Goal: Obtain resource: Obtain resource

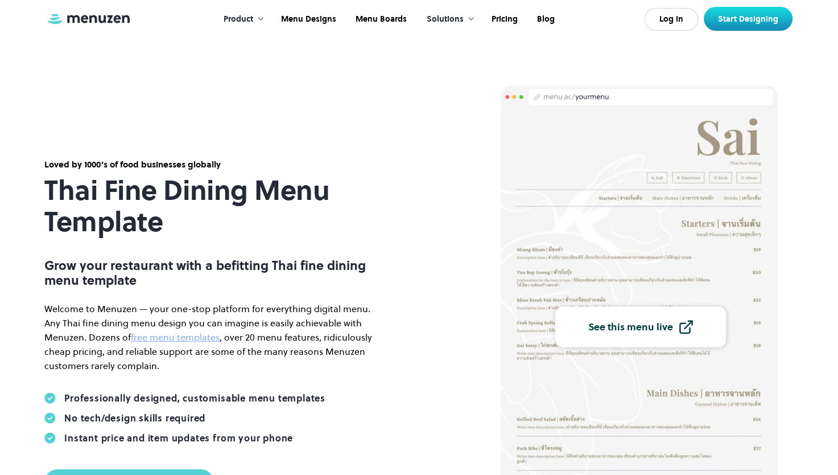
click at [676, 158] on img at bounding box center [639, 324] width 277 height 433
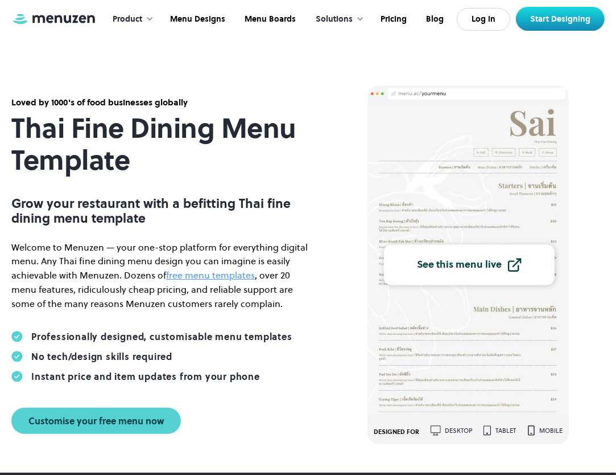
click at [225, 274] on link "free menu templates" at bounding box center [210, 275] width 89 height 13
click at [449, 120] on img at bounding box center [469, 258] width 202 height 315
click at [221, 272] on link "free menu templates" at bounding box center [210, 275] width 89 height 13
click at [515, 117] on img at bounding box center [469, 258] width 202 height 315
click at [459, 268] on div "See this menu live" at bounding box center [459, 263] width 85 height 10
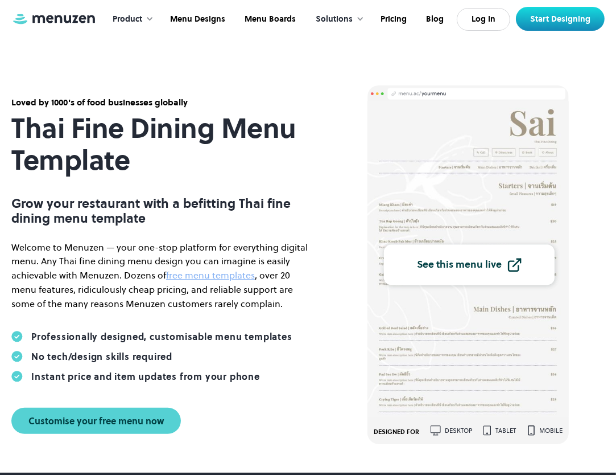
click at [591, 226] on div "See this menu live DESIGNED FOR desktop tablet mobile" at bounding box center [486, 264] width 237 height 359
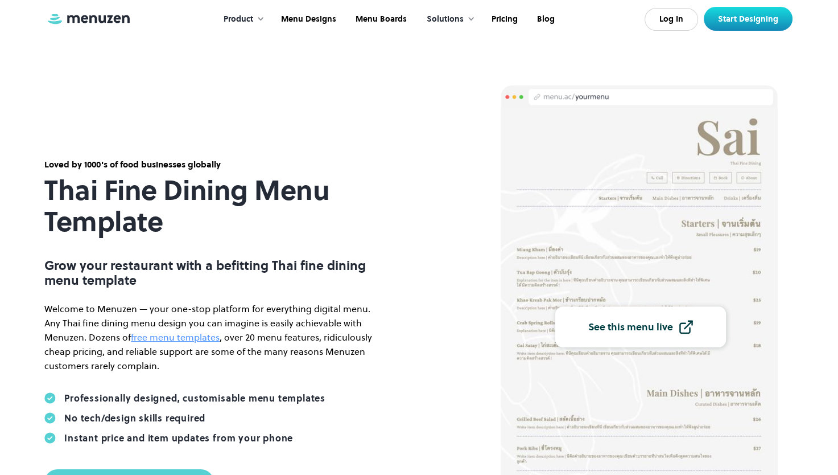
click at [139, 336] on link "free menu templates" at bounding box center [175, 337] width 89 height 13
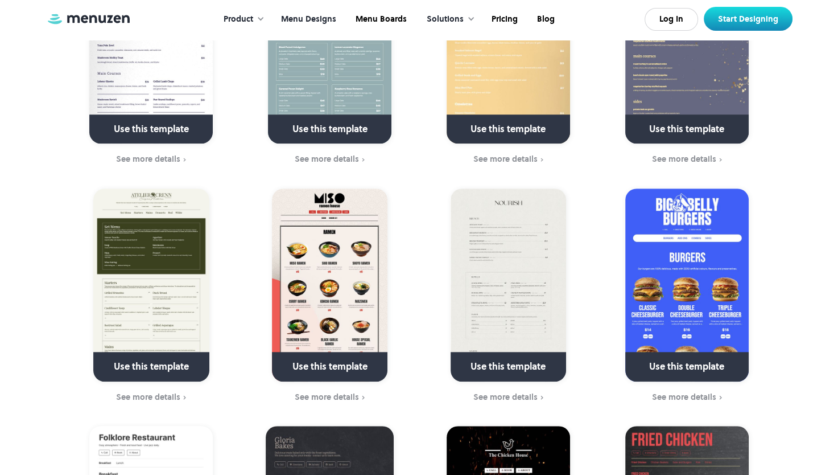
scroll to position [648, 0]
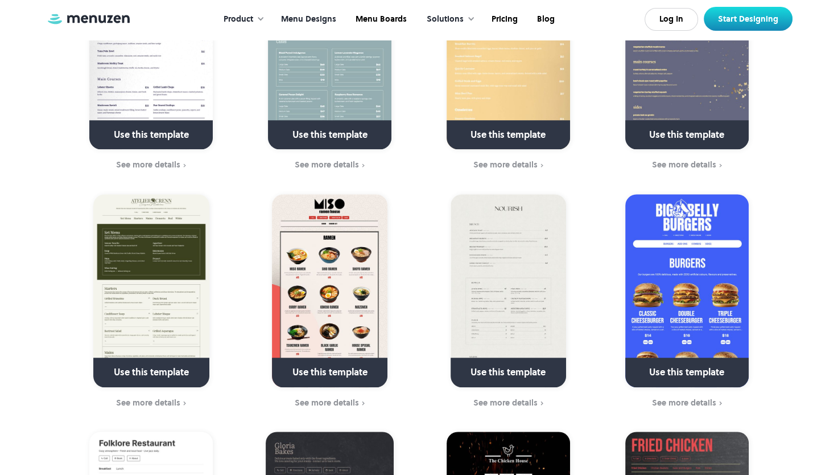
click at [149, 88] on img at bounding box center [151, 52] width 124 height 193
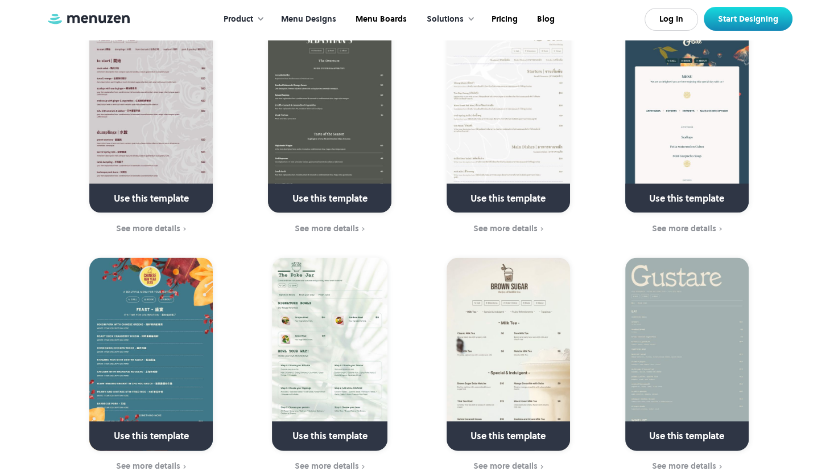
scroll to position [2270, 0]
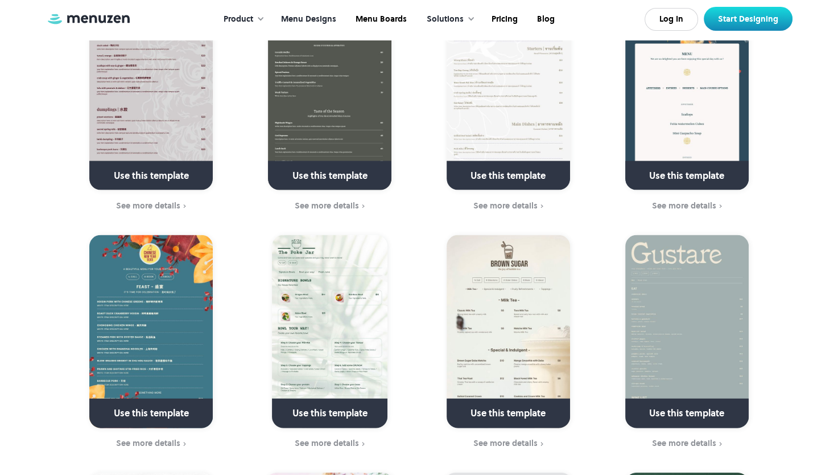
click at [516, 166] on link at bounding box center [508, 180] width 164 height 29
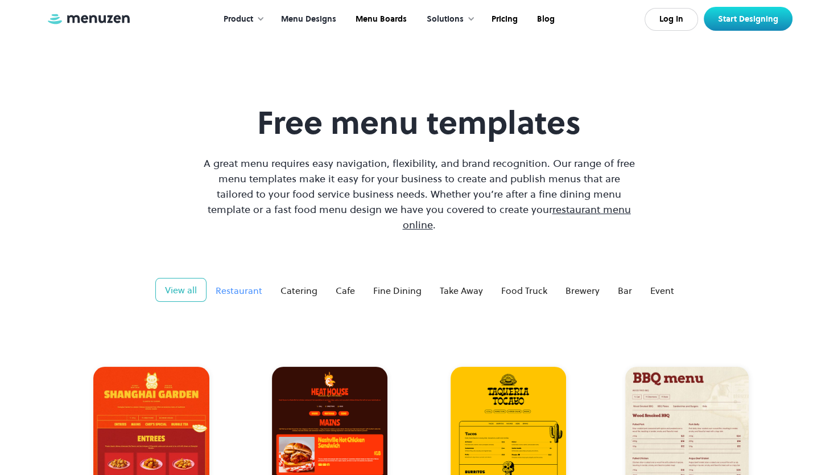
click at [248, 283] on div "Restaurant" at bounding box center [239, 290] width 47 height 14
